Goal: Task Accomplishment & Management: Complete application form

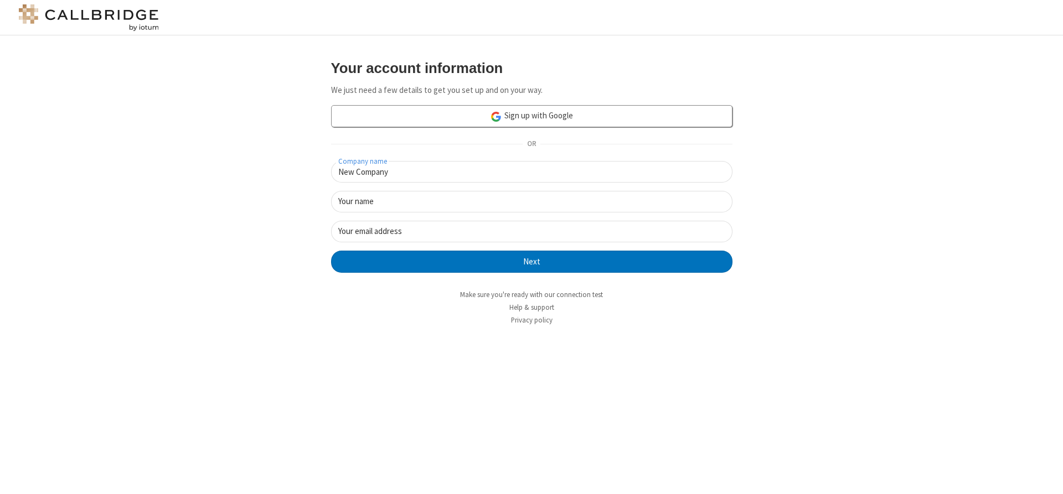
type input "New Company"
type input "New User"
type input "[EMAIL_ADDRESS]"
click button "Next" at bounding box center [531, 262] width 401 height 22
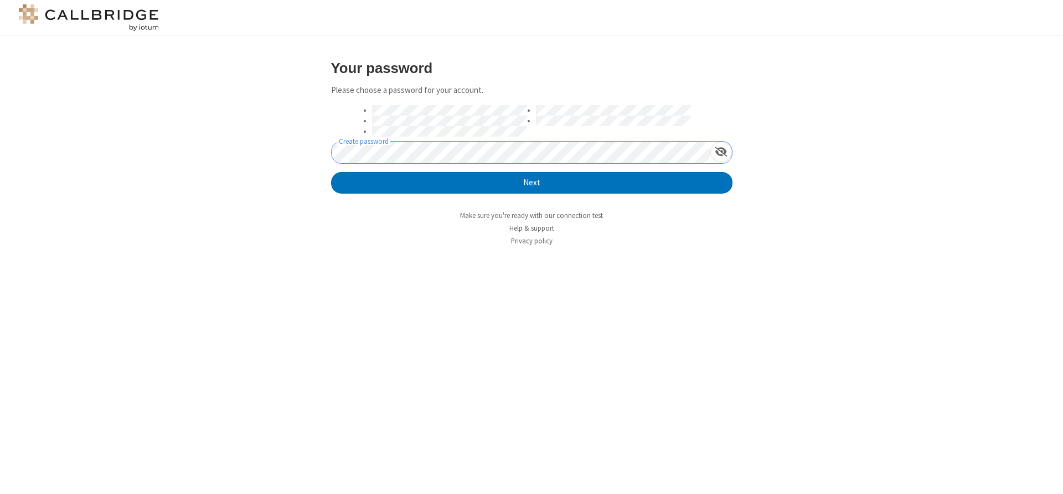
click button "Next" at bounding box center [531, 183] width 401 height 22
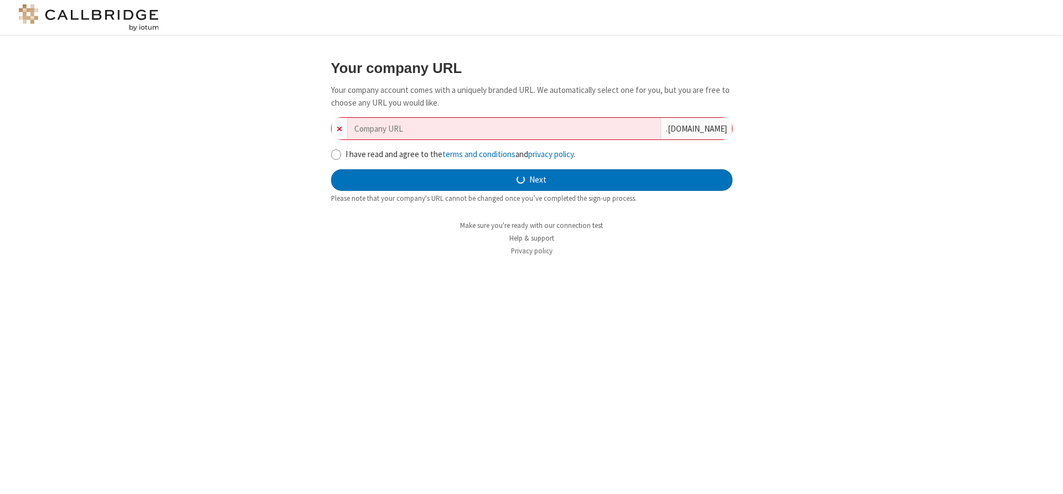
type input "new-company-secured-18803"
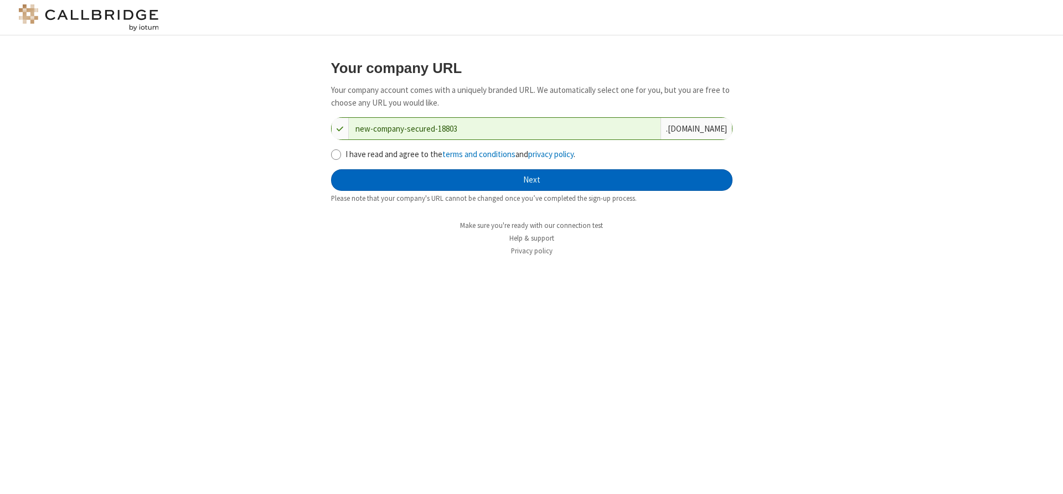
click at [531, 180] on button "Next" at bounding box center [531, 180] width 401 height 22
